Goal: Book appointment/travel/reservation

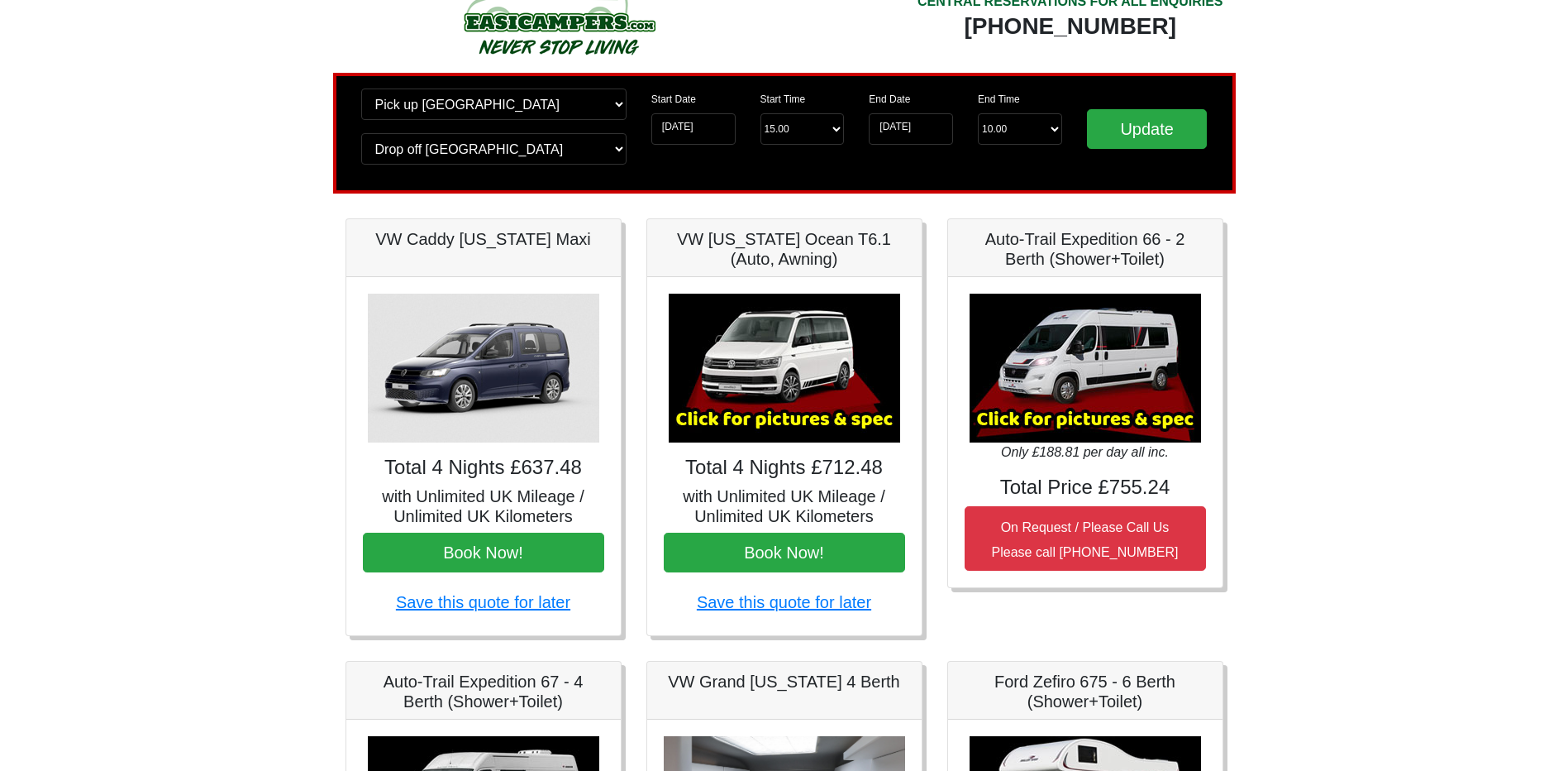
scroll to position [83, 0]
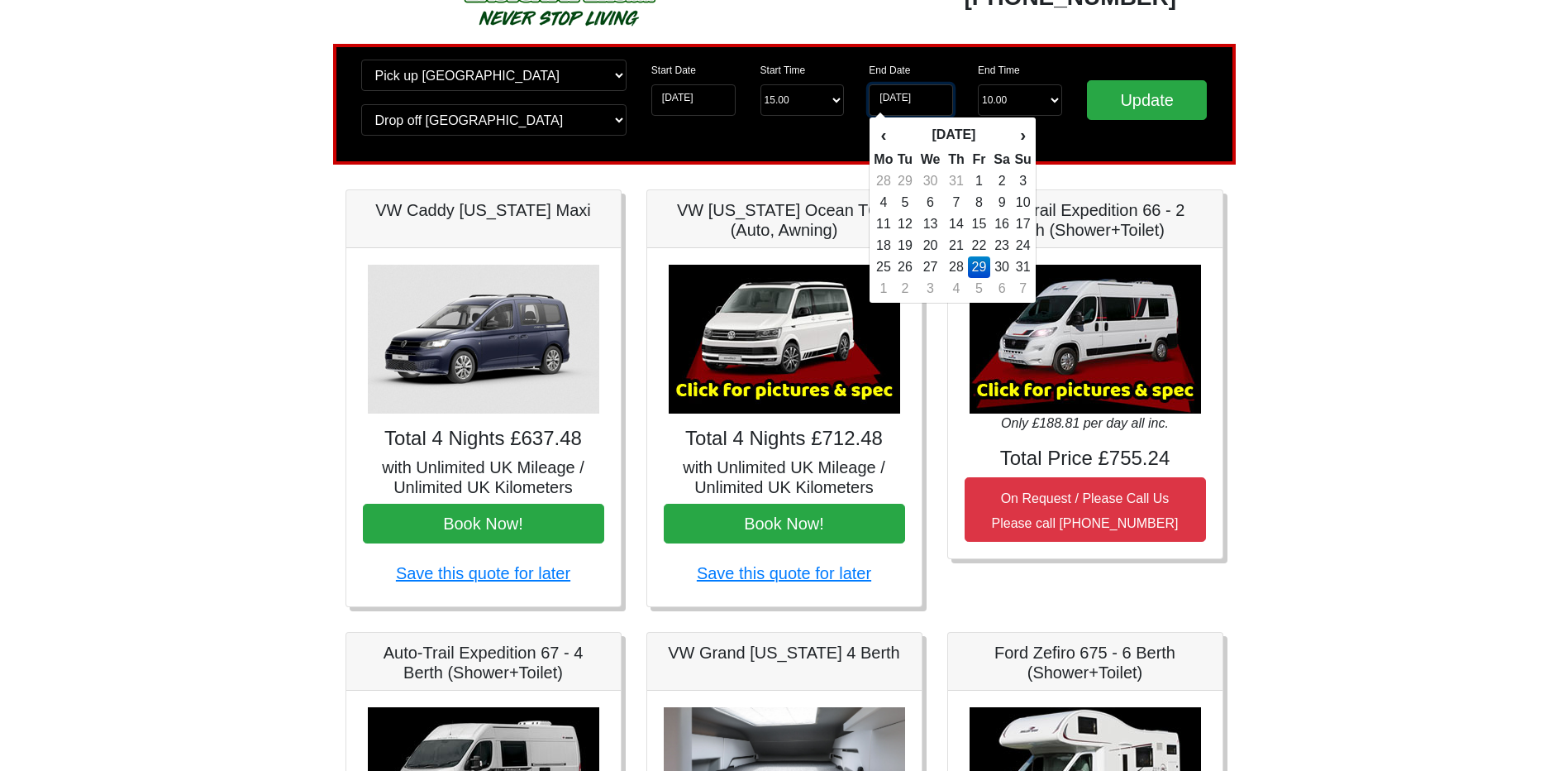
click at [929, 108] on input "[DATE]" at bounding box center [911, 100] width 85 height 32
click at [1002, 261] on td "30" at bounding box center [1002, 267] width 24 height 22
type input "[DATE]"
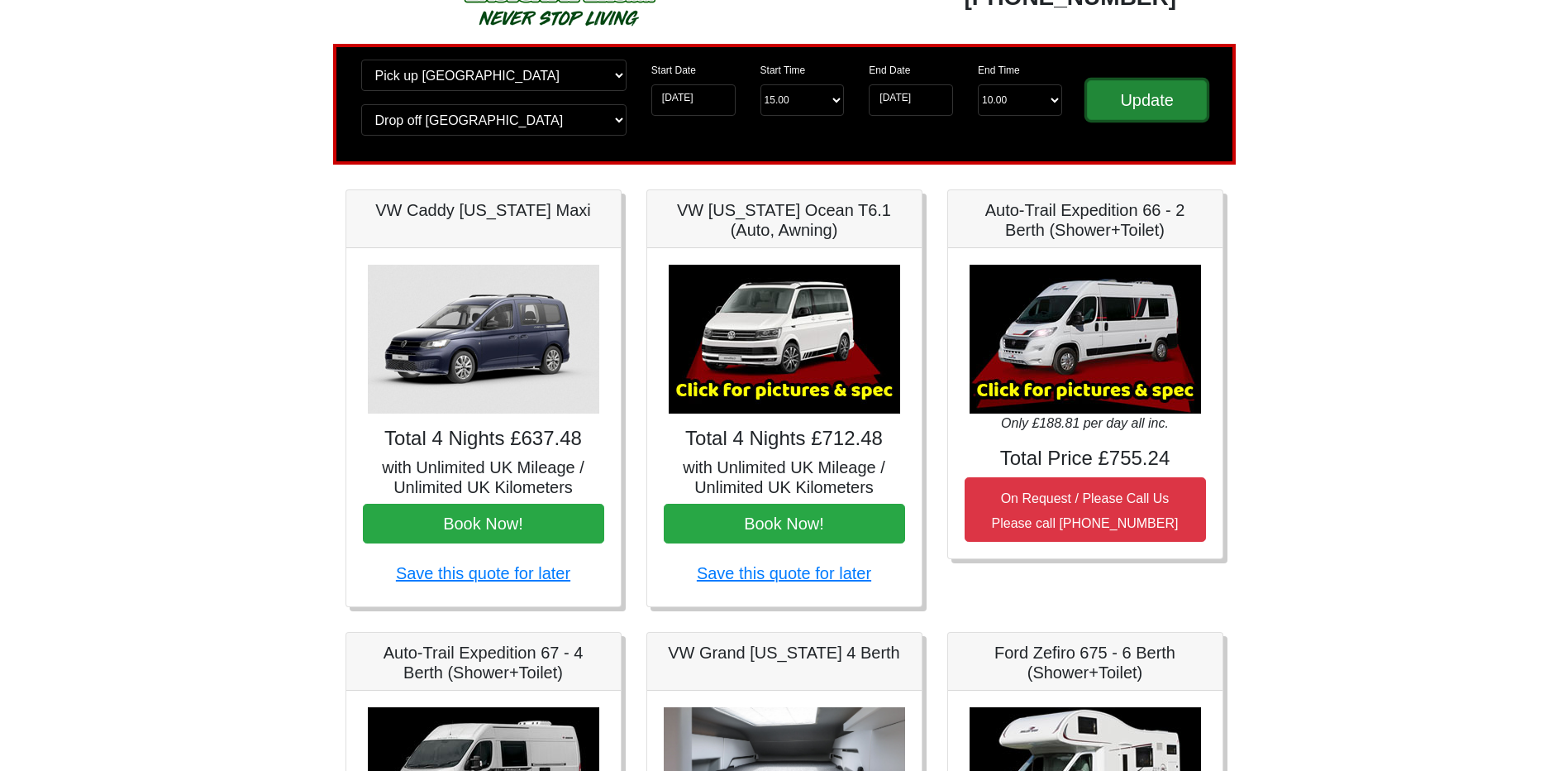
click at [1129, 110] on input "Update" at bounding box center [1147, 100] width 120 height 40
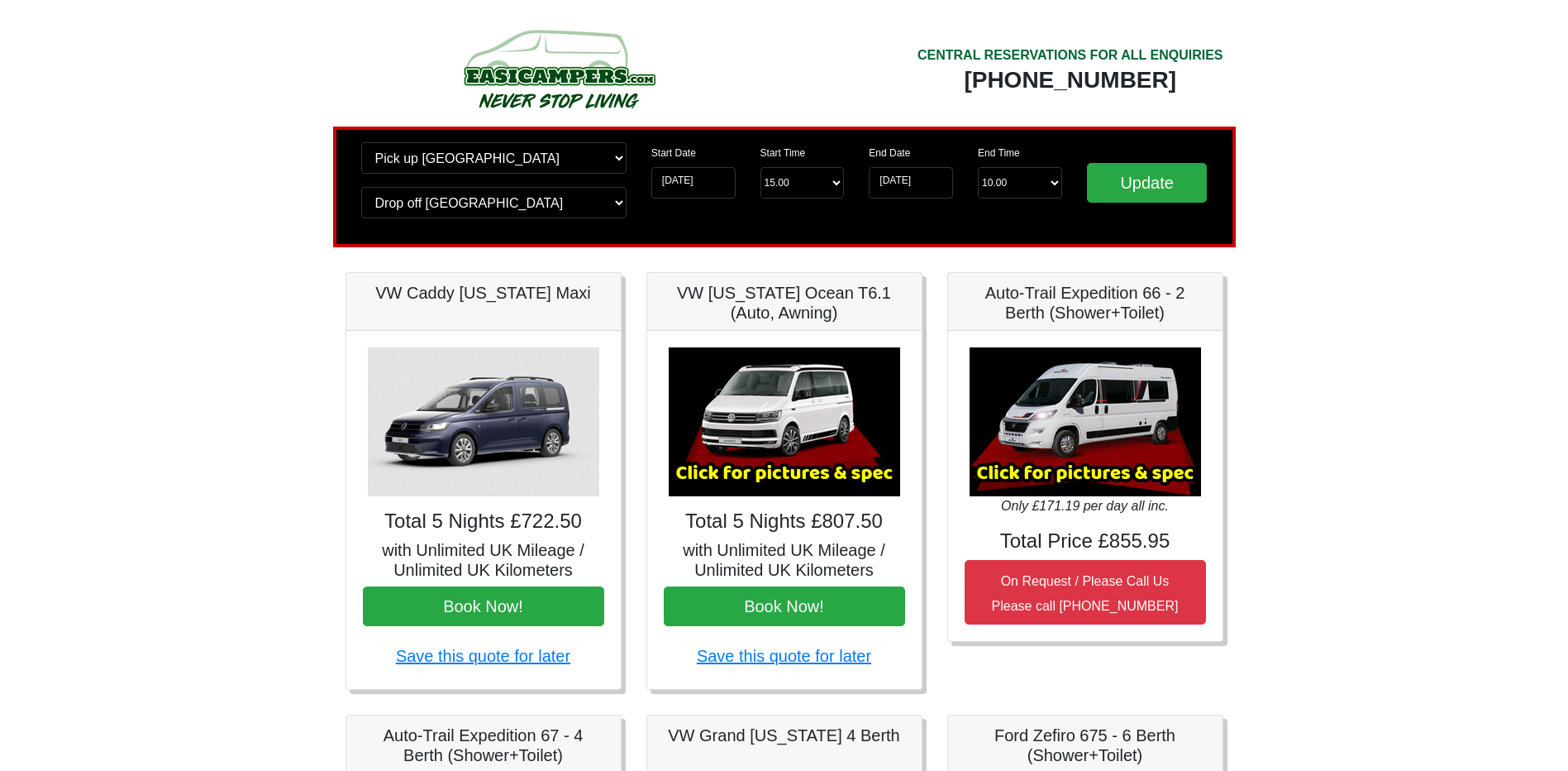
drag, startPoint x: 961, startPoint y: 176, endPoint x: 943, endPoint y: 174, distance: 18.1
click at [960, 176] on div "End Date 30-08-2025" at bounding box center [911, 170] width 110 height 56
click at [925, 171] on input "[DATE]" at bounding box center [911, 183] width 85 height 32
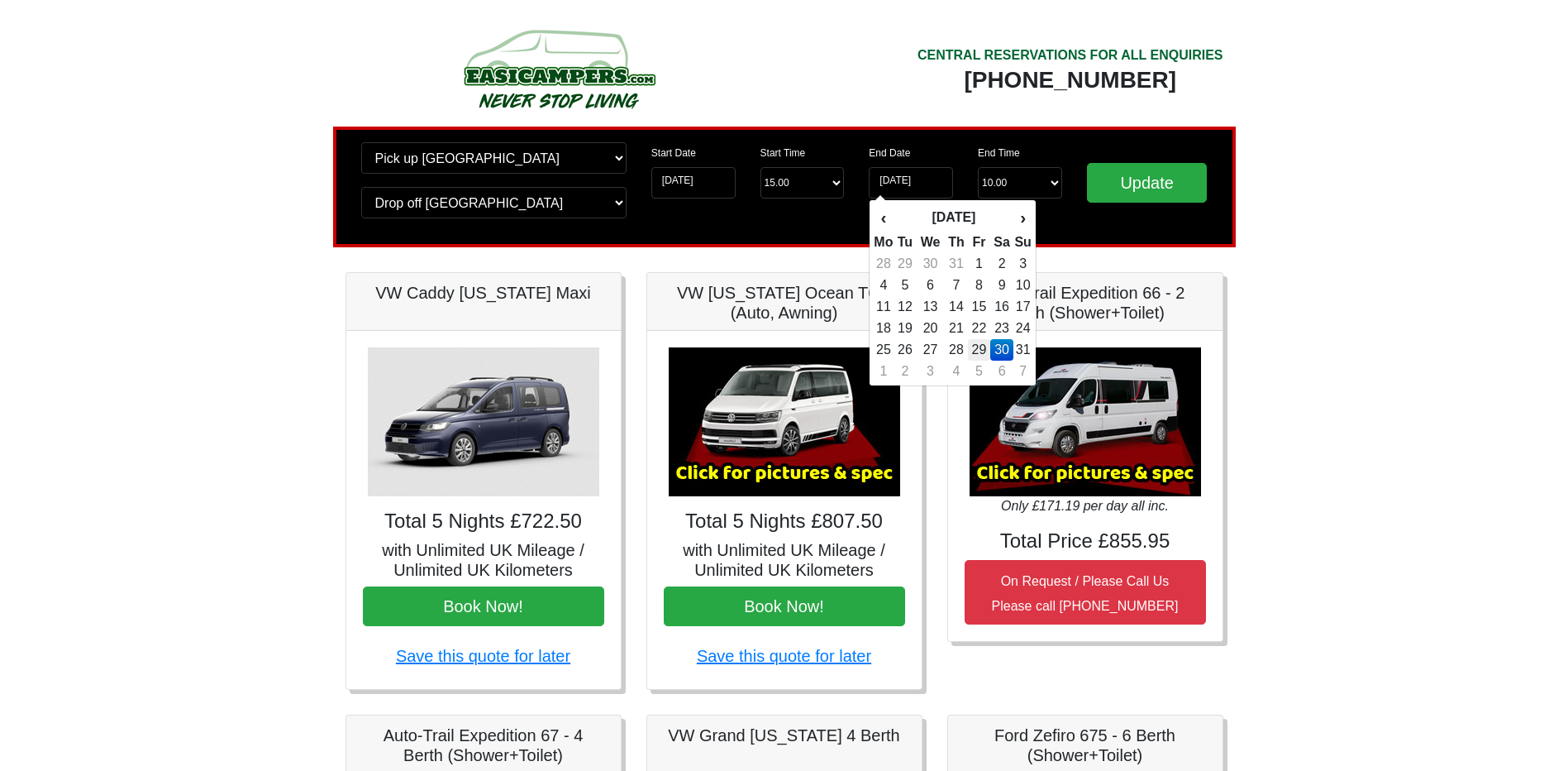
click at [982, 355] on td "29" at bounding box center [979, 349] width 22 height 22
type input "[DATE]"
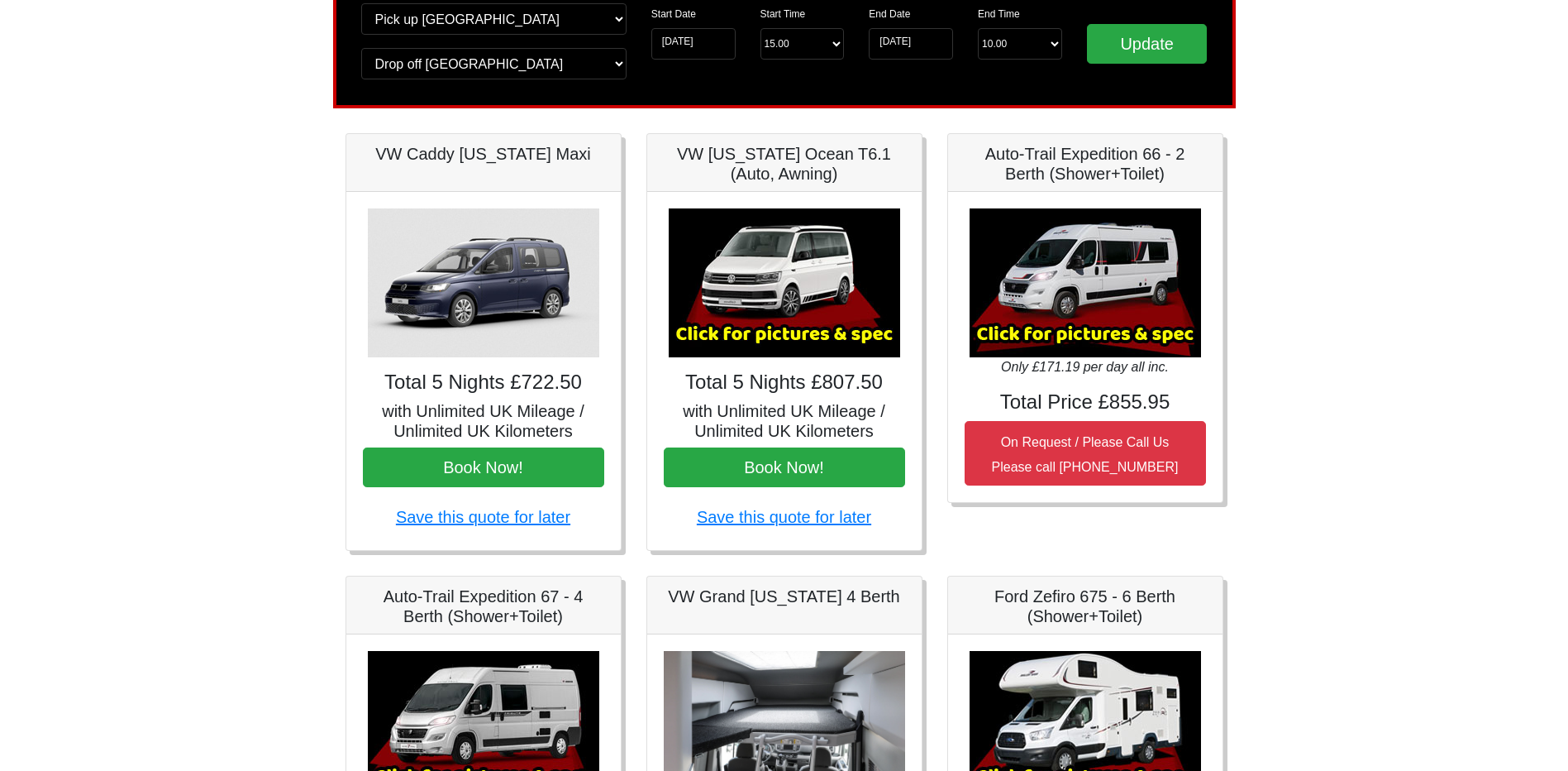
scroll to position [165, 0]
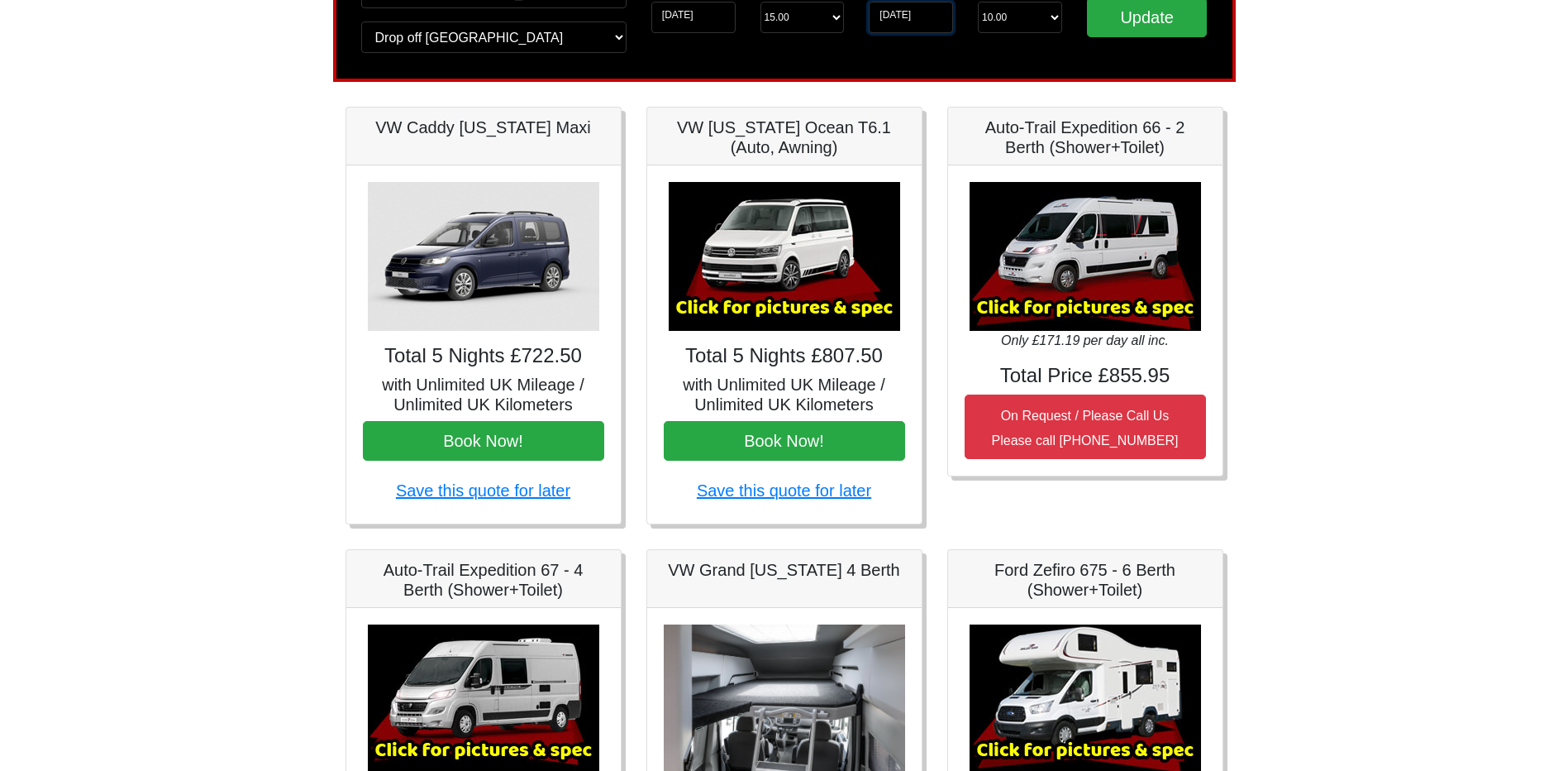
click at [904, 20] on input "[DATE]" at bounding box center [911, 17] width 85 height 32
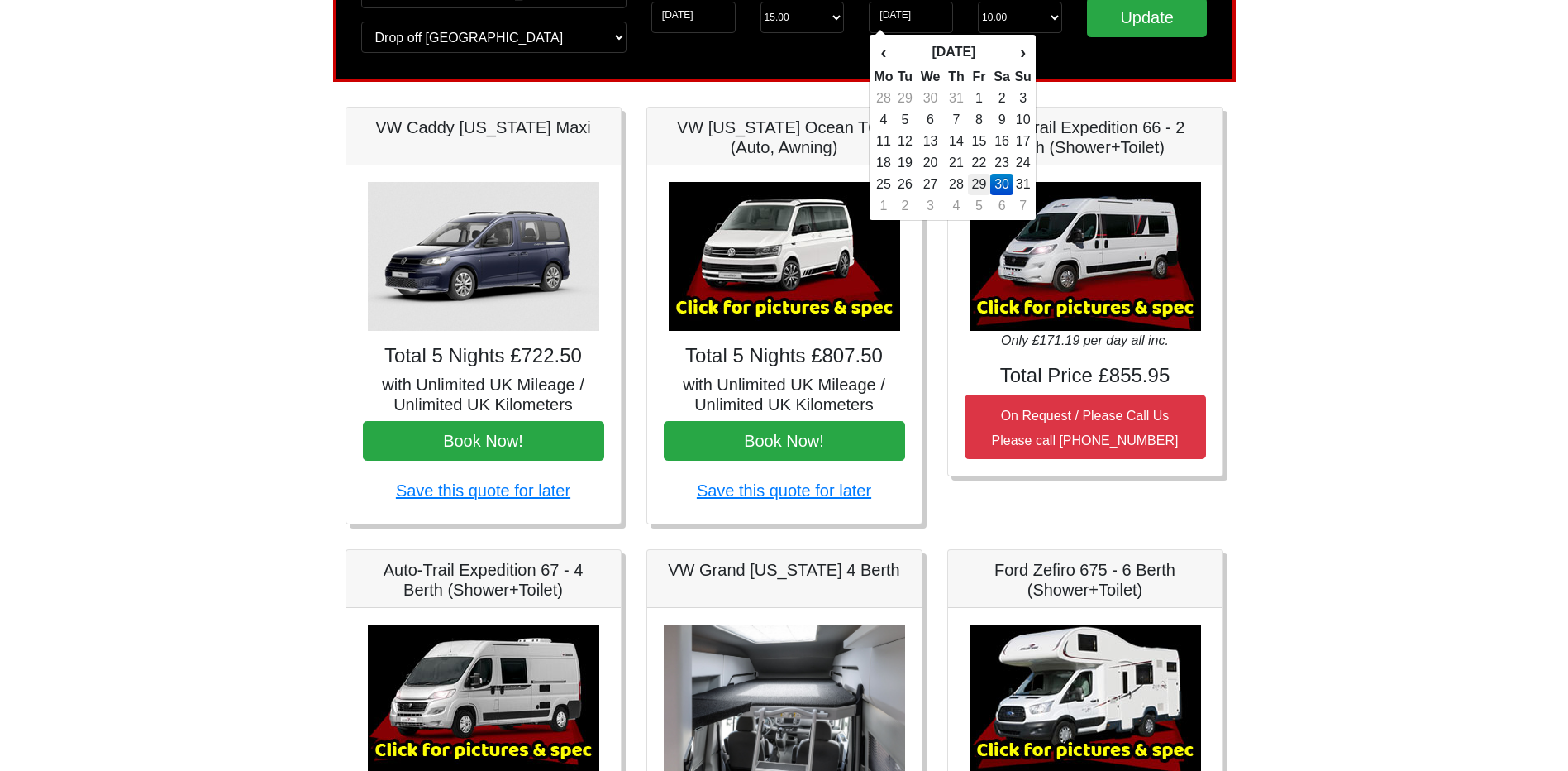
click at [983, 183] on td "29" at bounding box center [979, 184] width 22 height 22
type input "[DATE]"
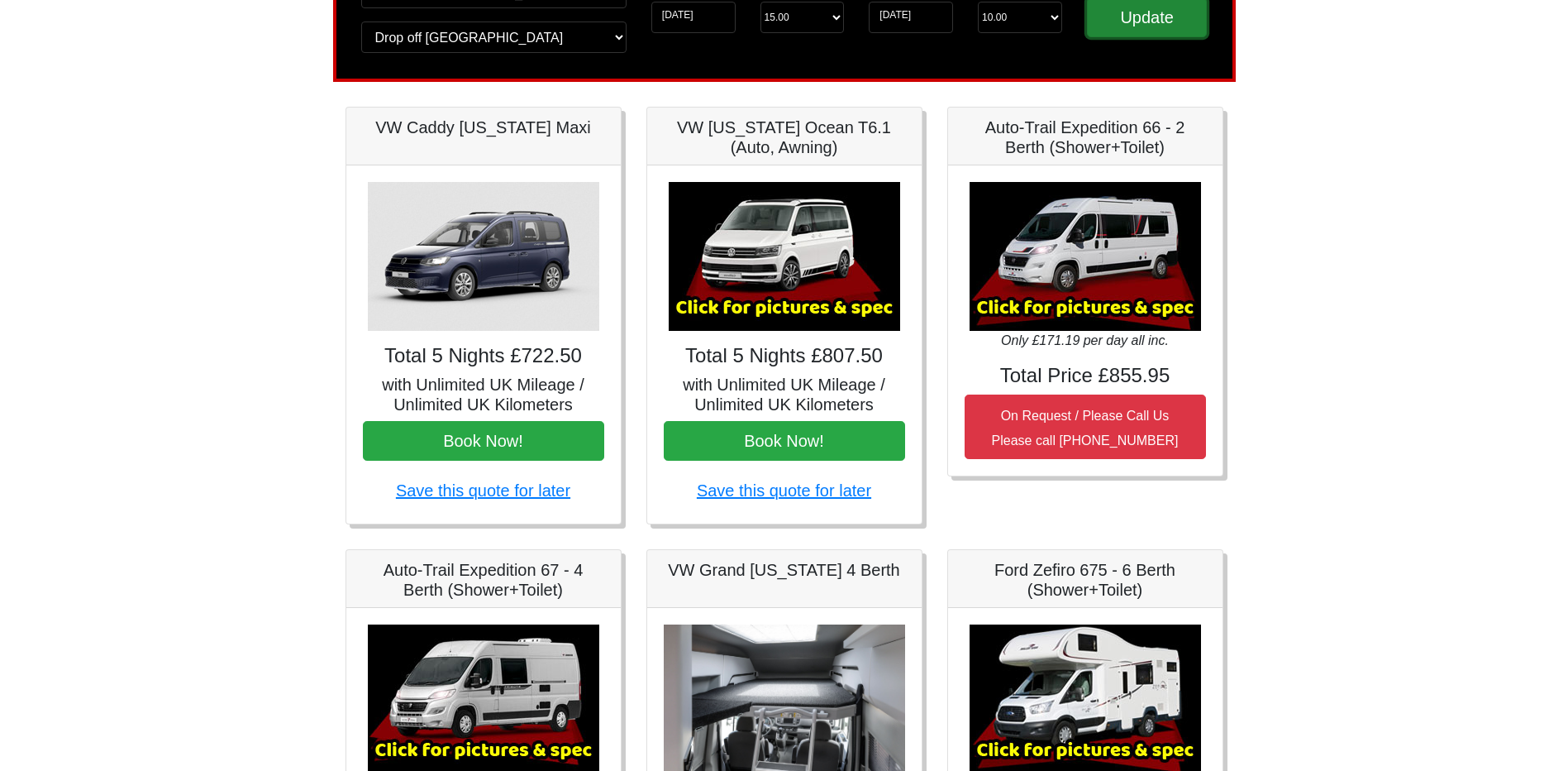
click at [1195, 14] on input "Update" at bounding box center [1147, 17] width 120 height 40
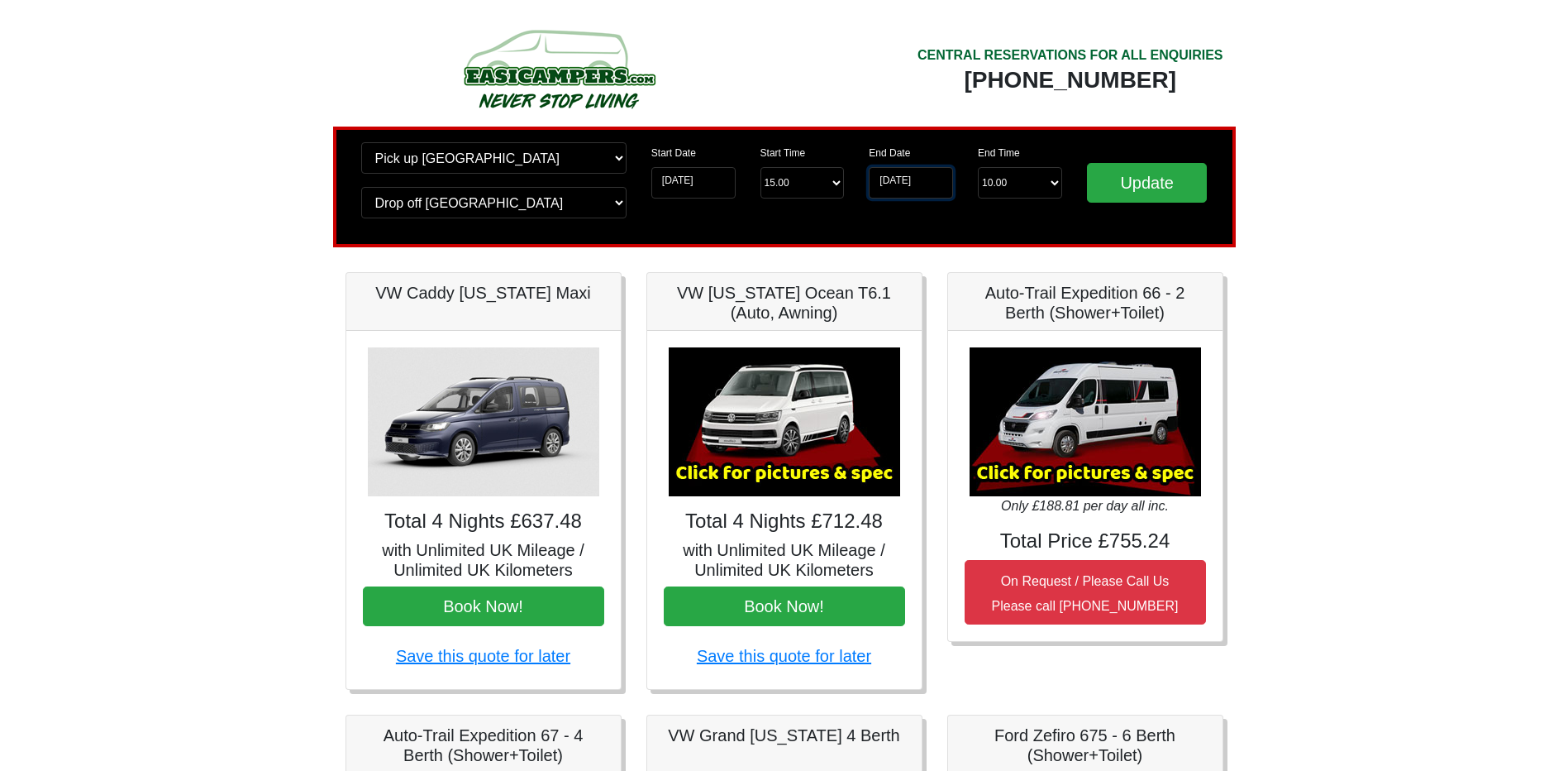
click at [918, 186] on input "[DATE]" at bounding box center [911, 183] width 85 height 32
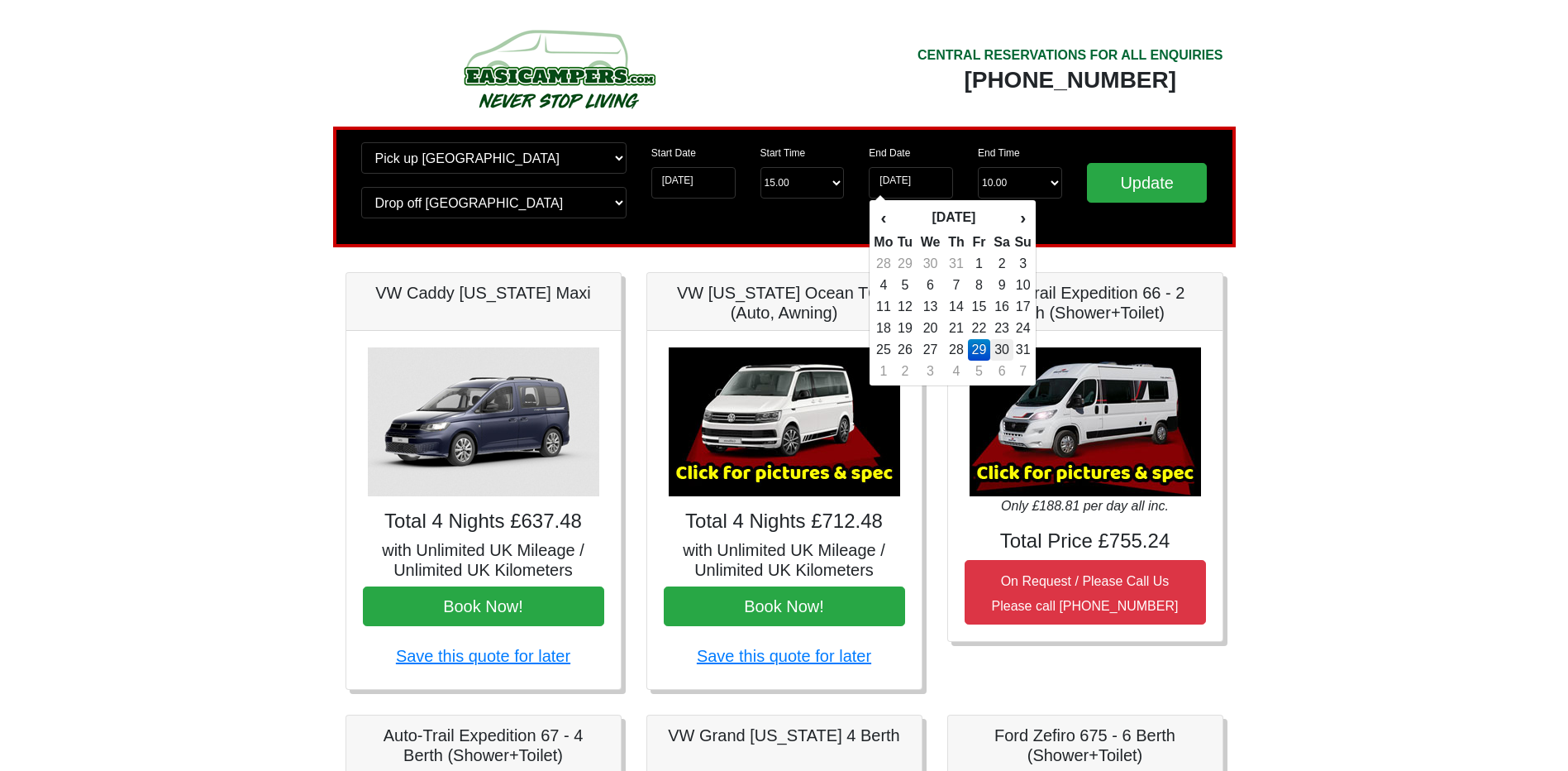
click at [1000, 350] on td "30" at bounding box center [1002, 349] width 24 height 22
type input "[DATE]"
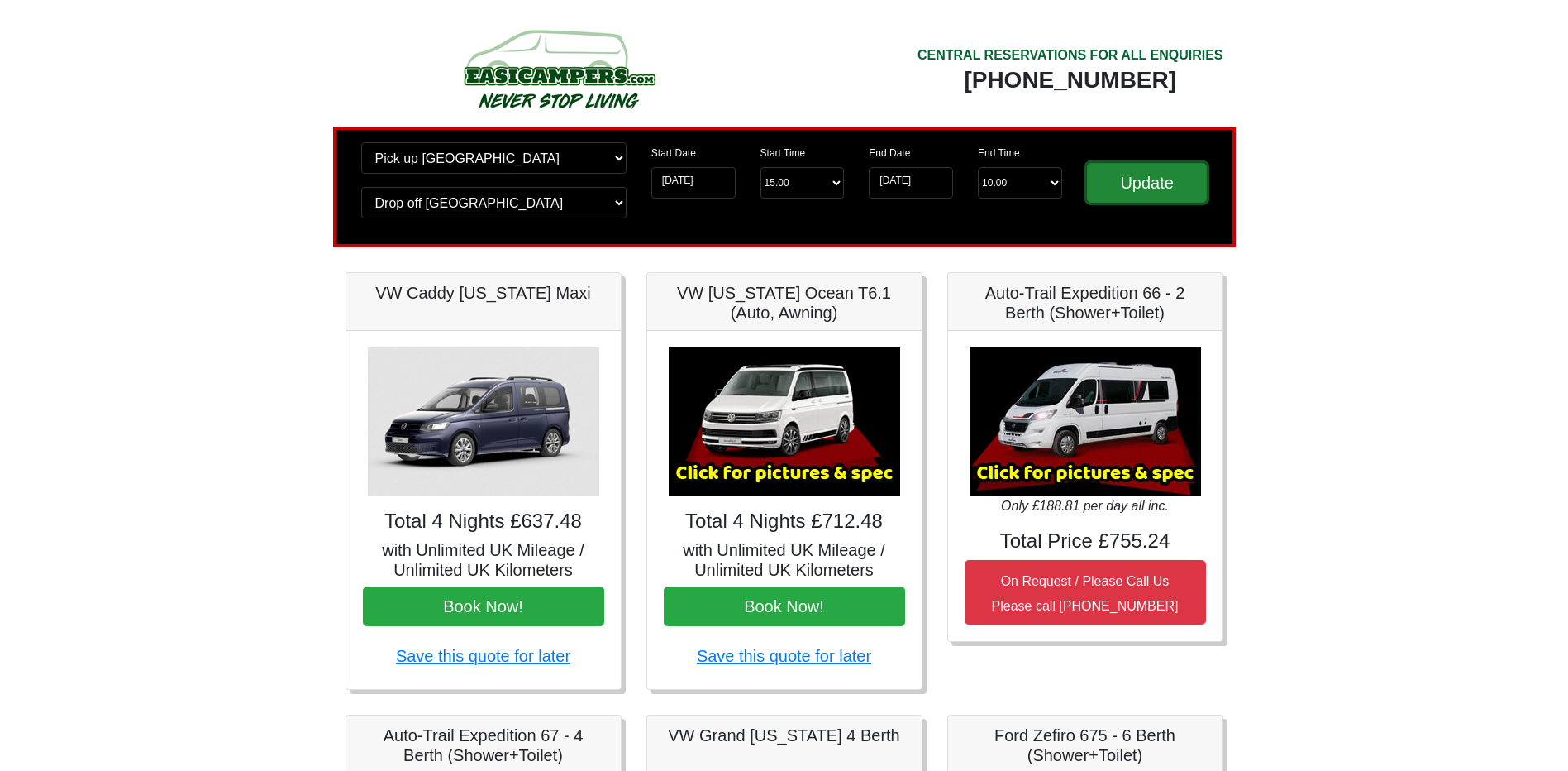
click at [1136, 193] on input "Update" at bounding box center [1147, 183] width 120 height 40
click at [923, 183] on input "30-08-2025" at bounding box center [911, 183] width 85 height 32
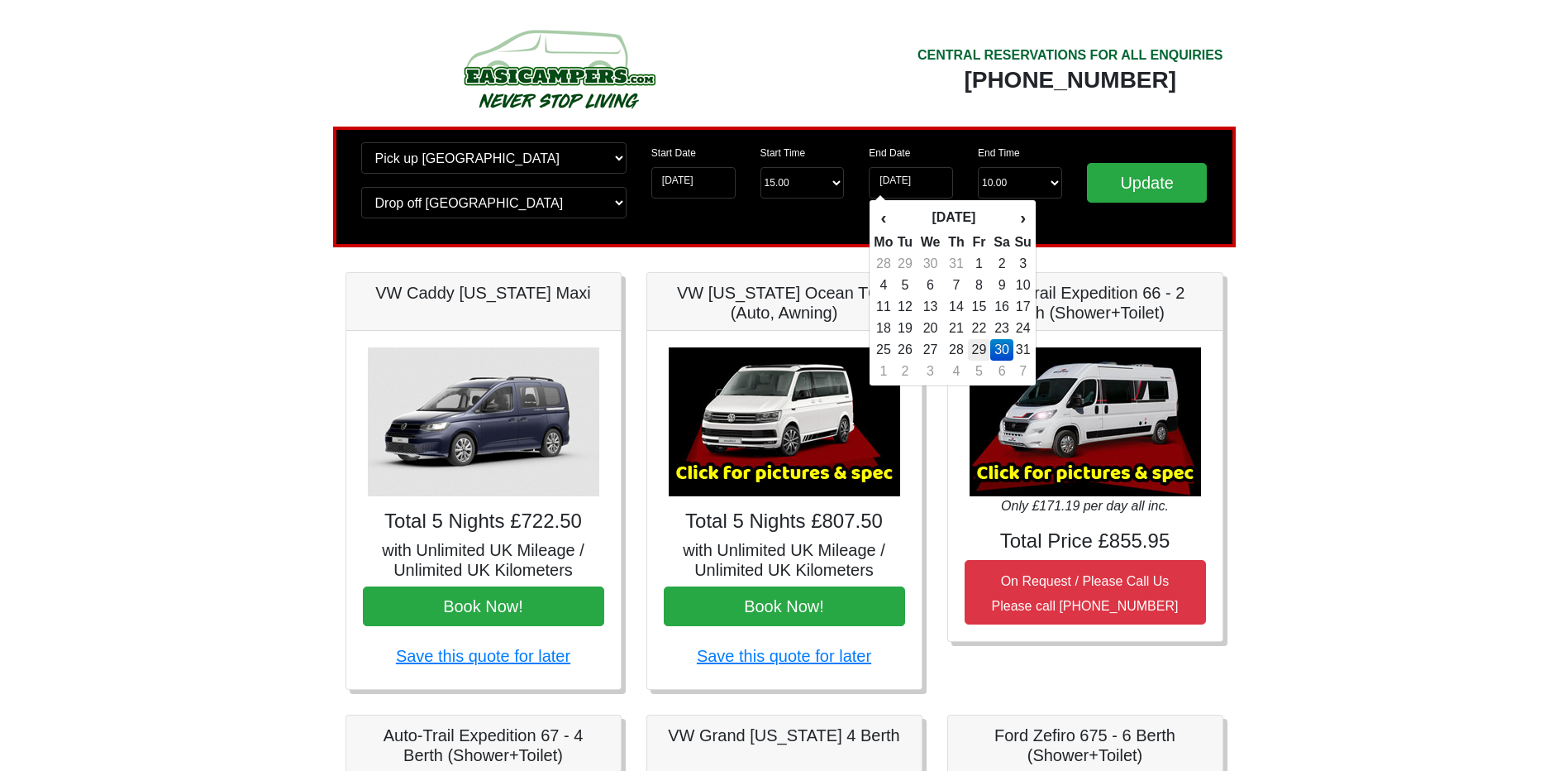
click at [985, 353] on td "29" at bounding box center [979, 349] width 22 height 22
type input "[DATE]"
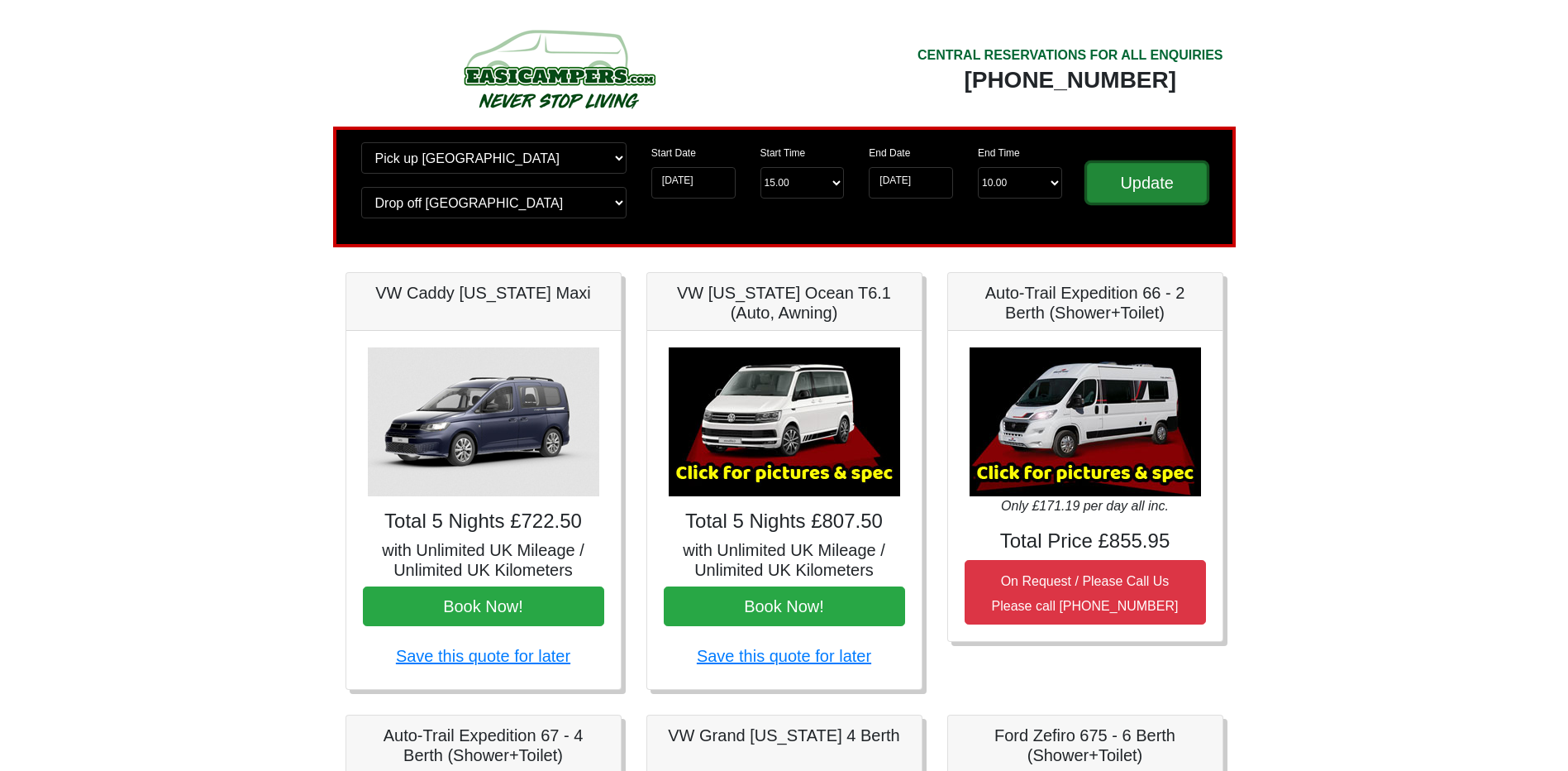
click at [1122, 195] on input "Update" at bounding box center [1147, 183] width 120 height 40
click at [903, 171] on input "[DATE]" at bounding box center [911, 183] width 85 height 32
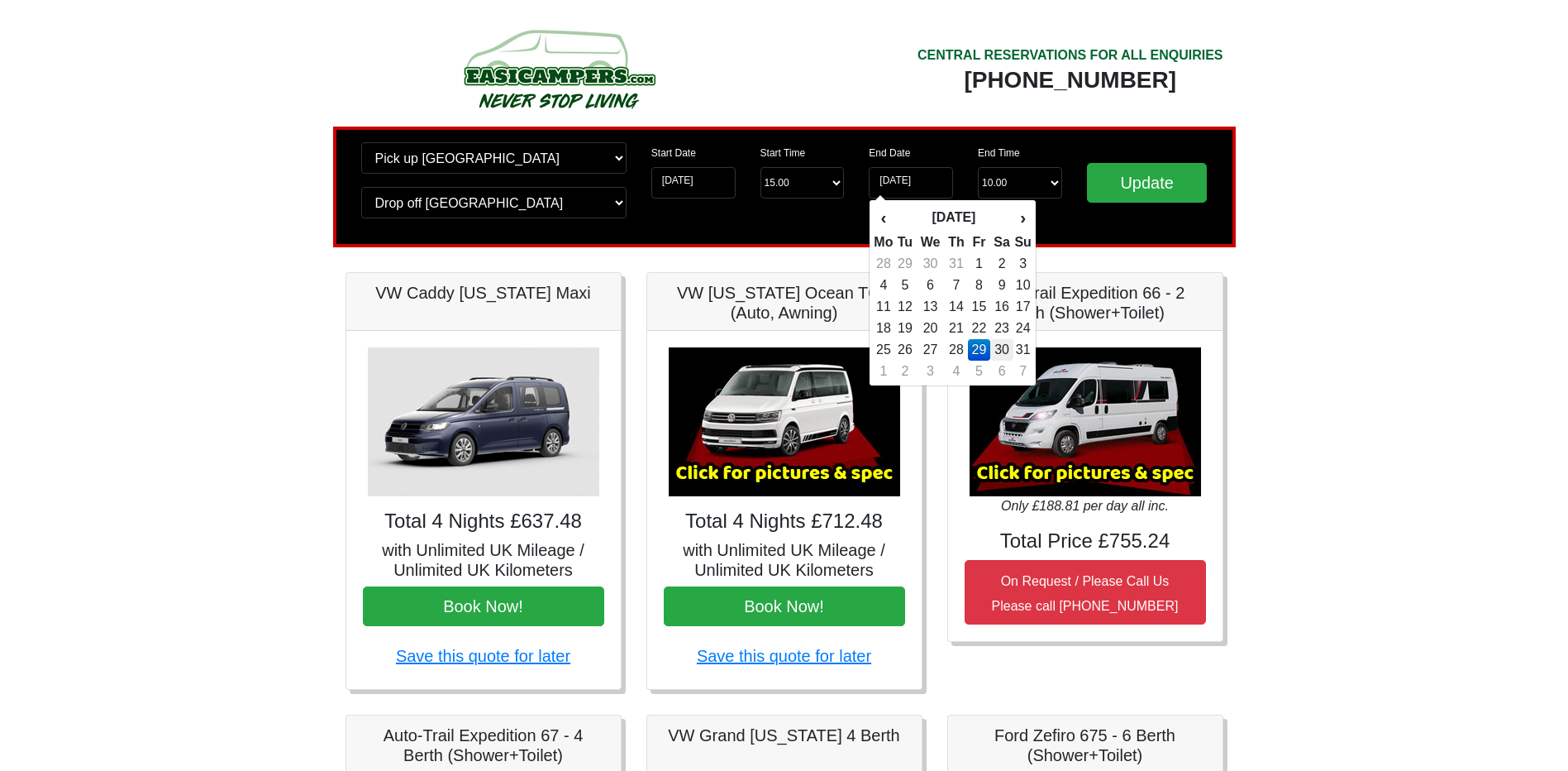
click at [1002, 349] on td "30" at bounding box center [1002, 349] width 24 height 22
type input "30-08-2025"
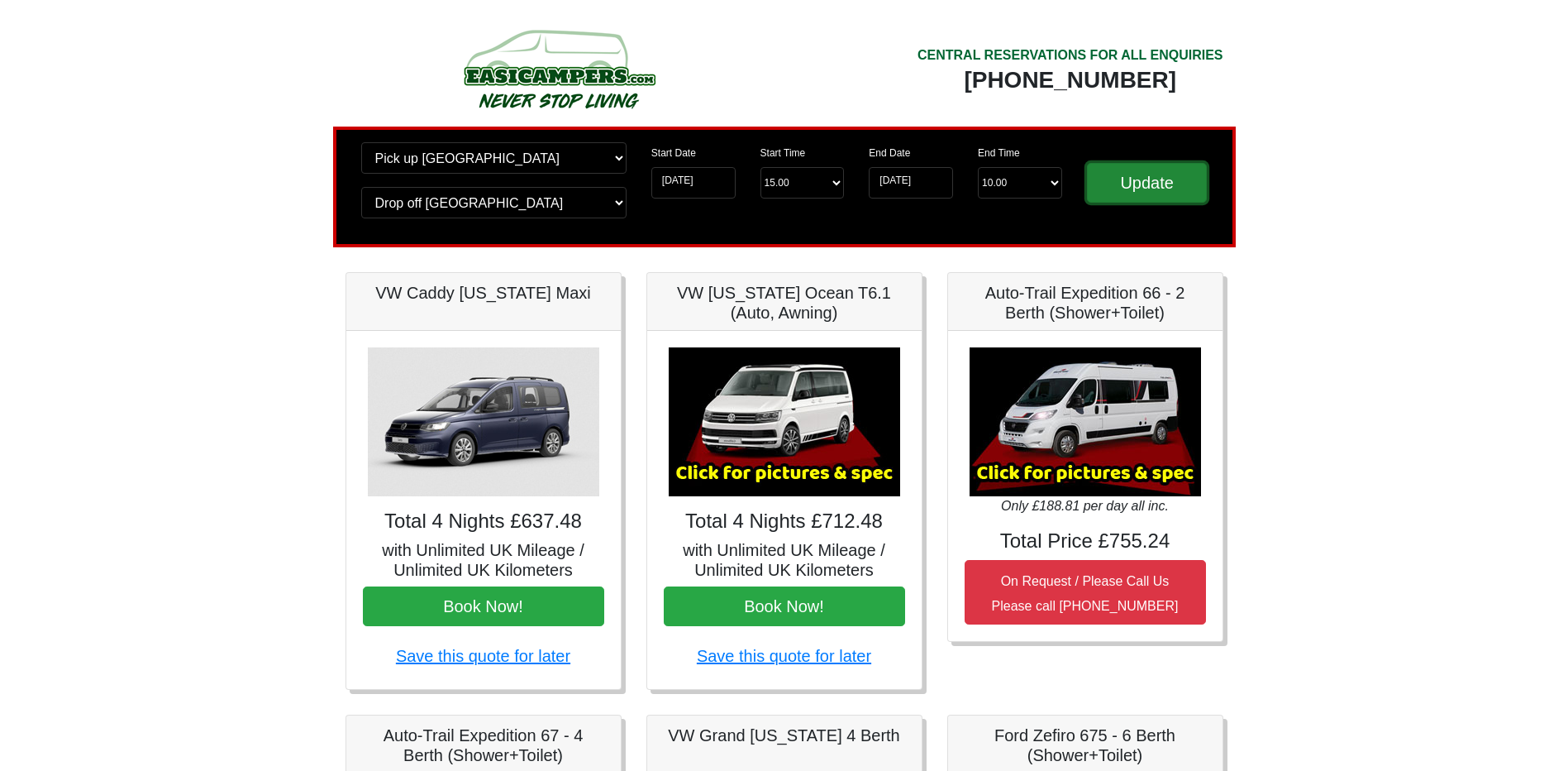
click at [1151, 177] on input "Update" at bounding box center [1147, 183] width 120 height 40
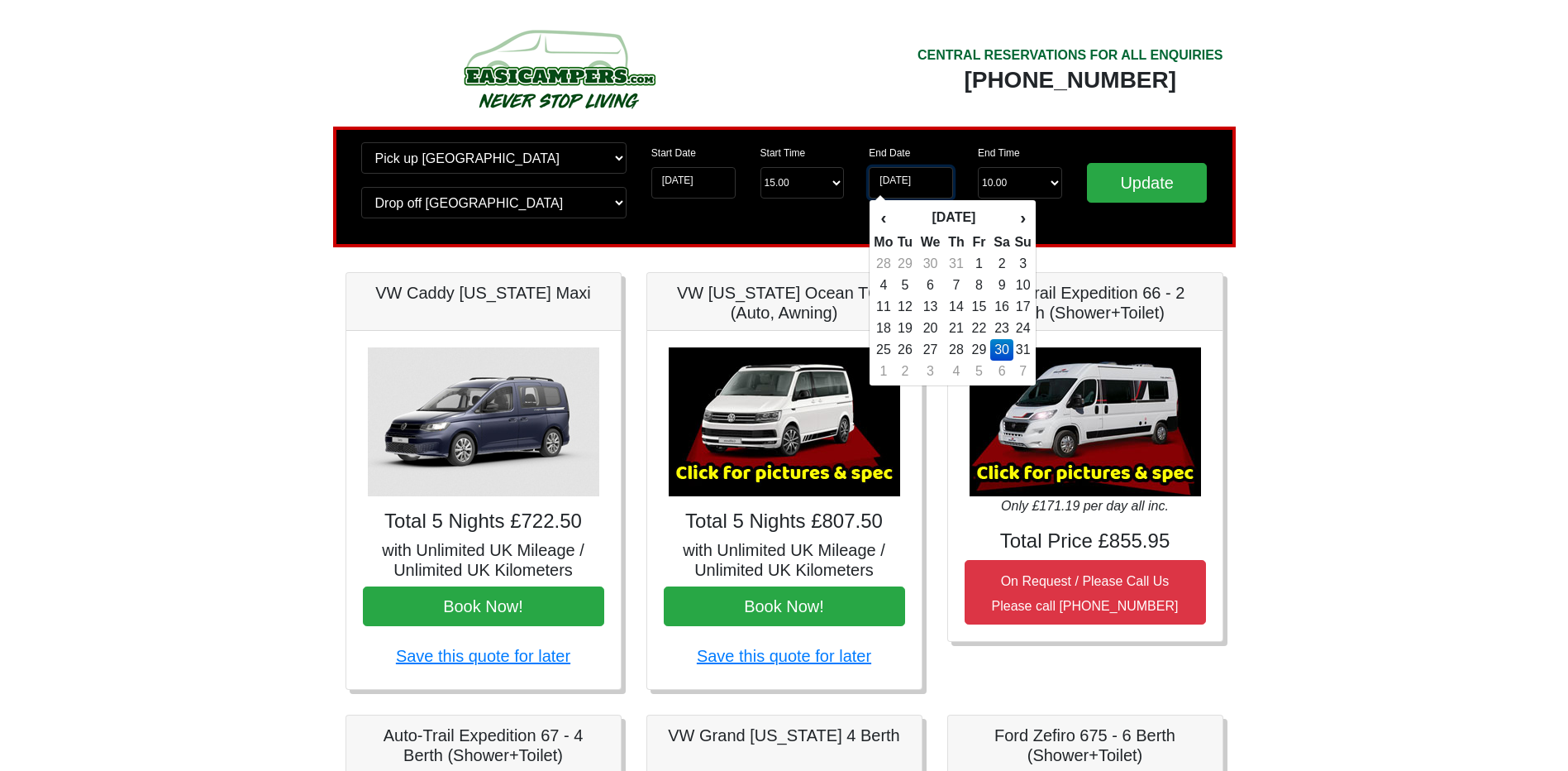
click at [934, 179] on input "30-08-2025" at bounding box center [911, 183] width 85 height 32
click at [973, 349] on td "29" at bounding box center [979, 349] width 22 height 22
type input "[DATE]"
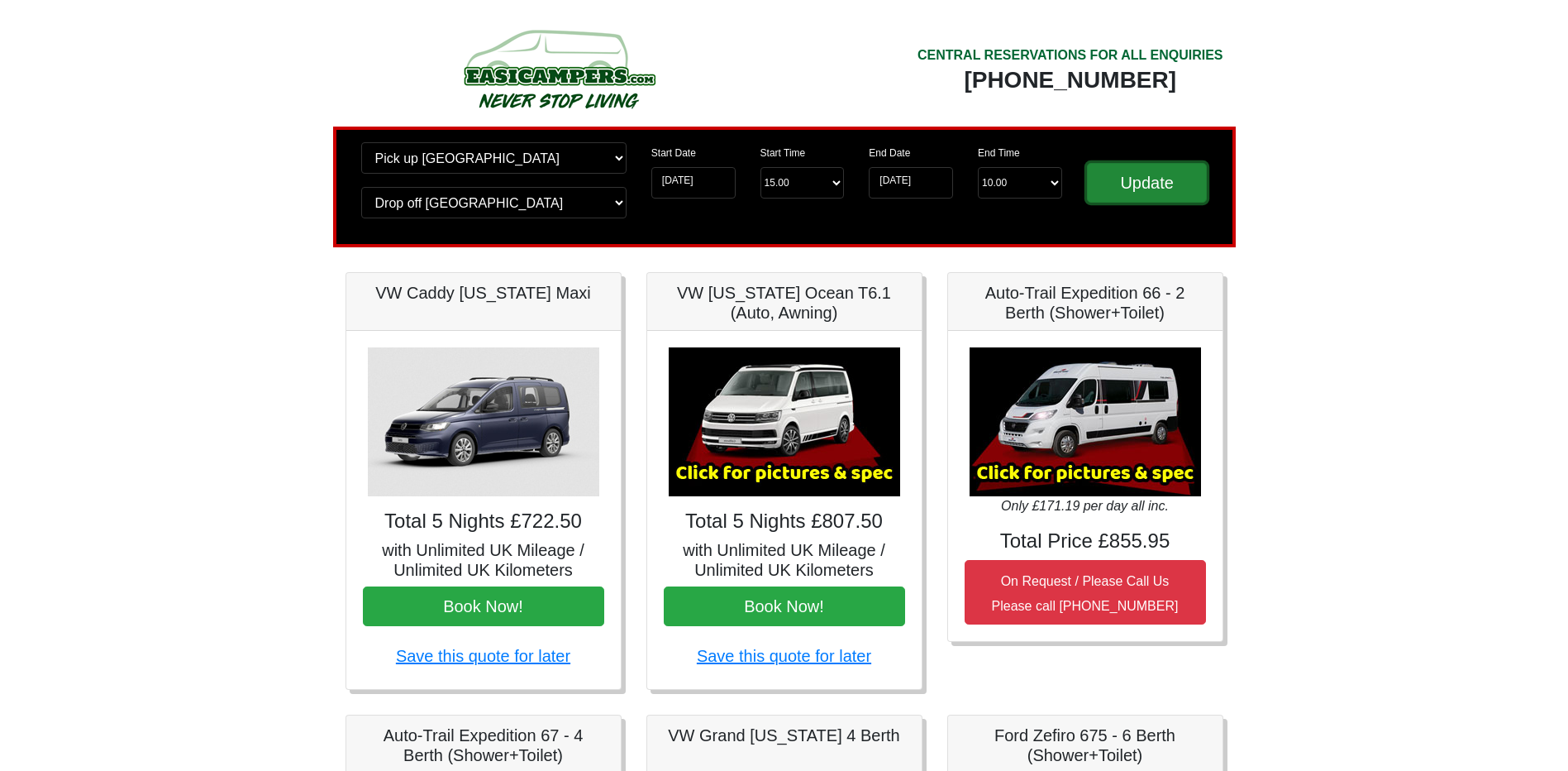
click at [1161, 177] on input "Update" at bounding box center [1147, 183] width 120 height 40
